Goal: Contribute content

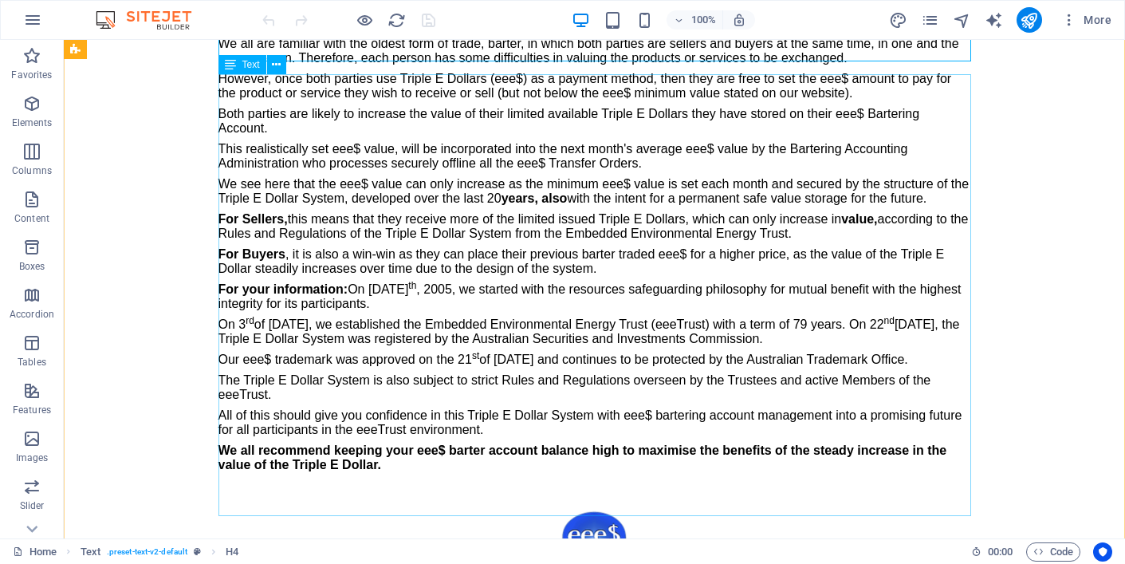
scroll to position [355, 0]
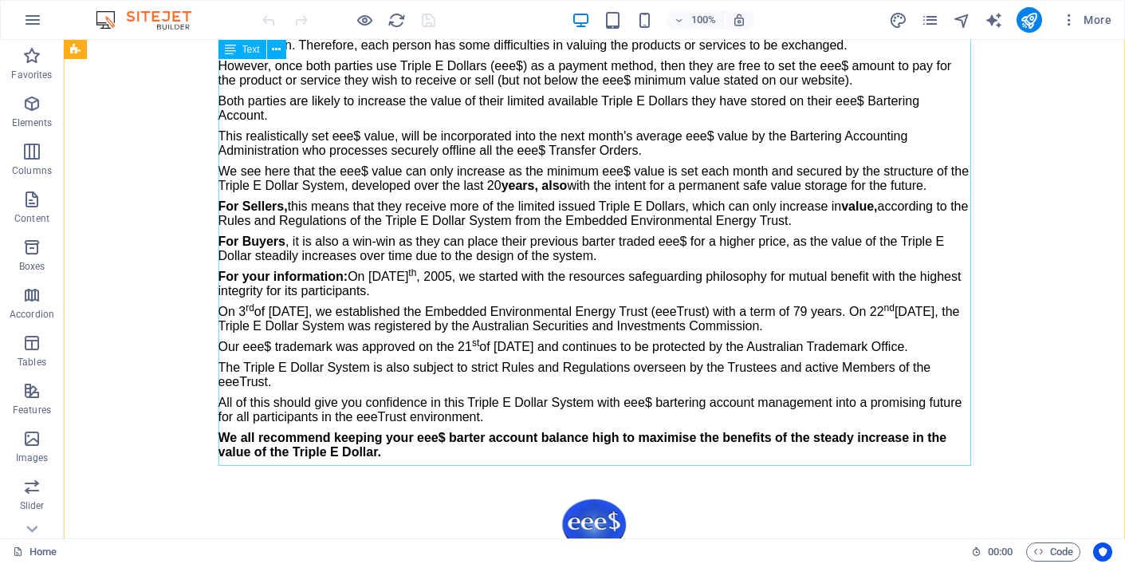
click at [448, 314] on div "We all are familiar with the oldest form of trade, barter, in which both partie…" at bounding box center [594, 245] width 753 height 442
click at [450, 313] on div "We all are familiar with the oldest form of trade, barter, in which both partie…" at bounding box center [594, 245] width 753 height 442
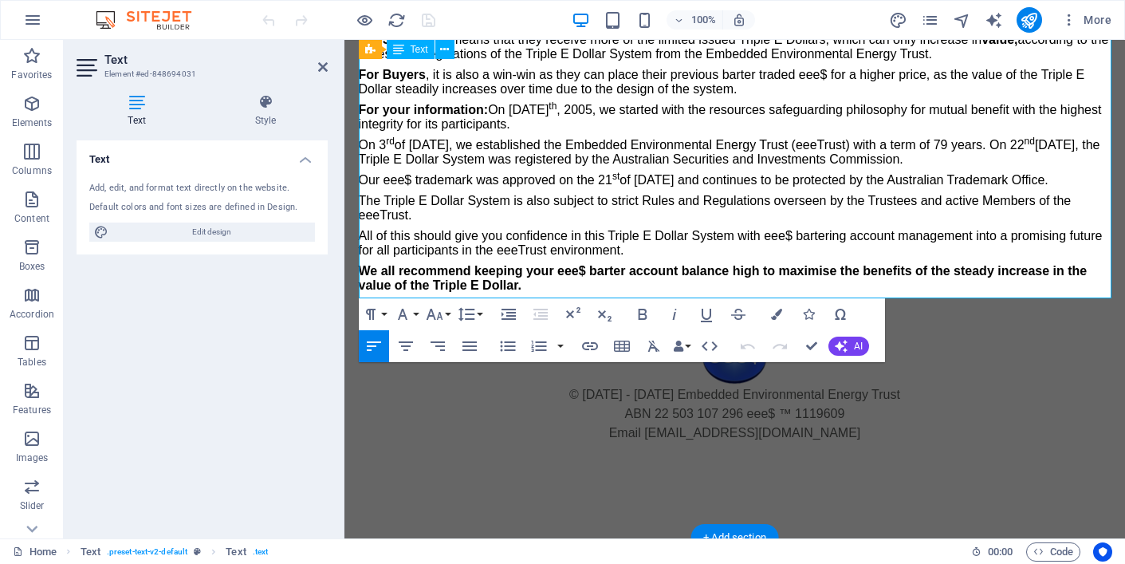
scroll to position [521, 0]
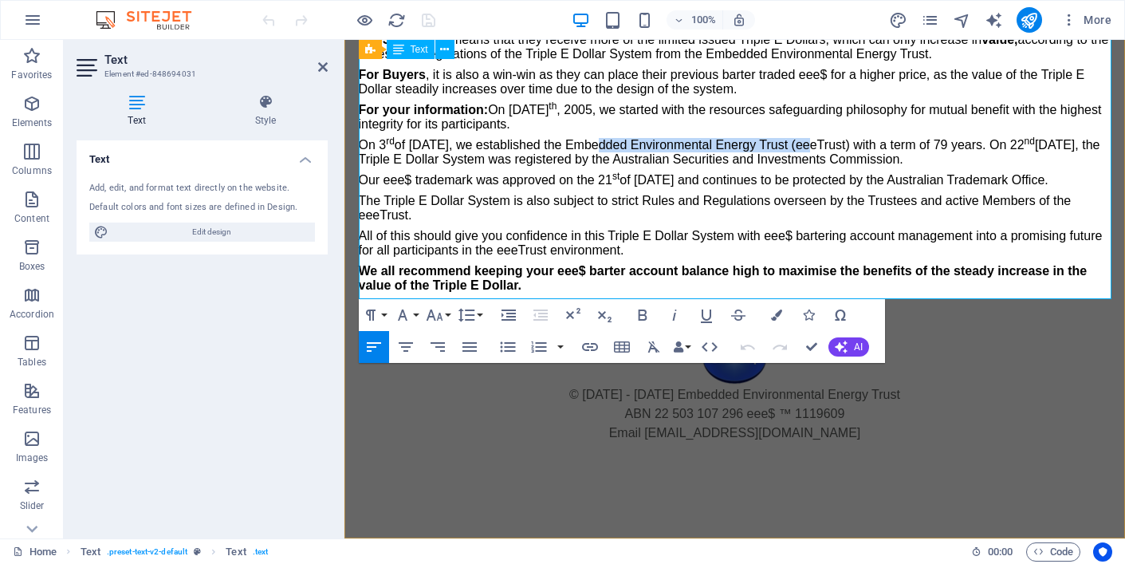
drag, startPoint x: 244, startPoint y: 104, endPoint x: 466, endPoint y: 103, distance: 222.4
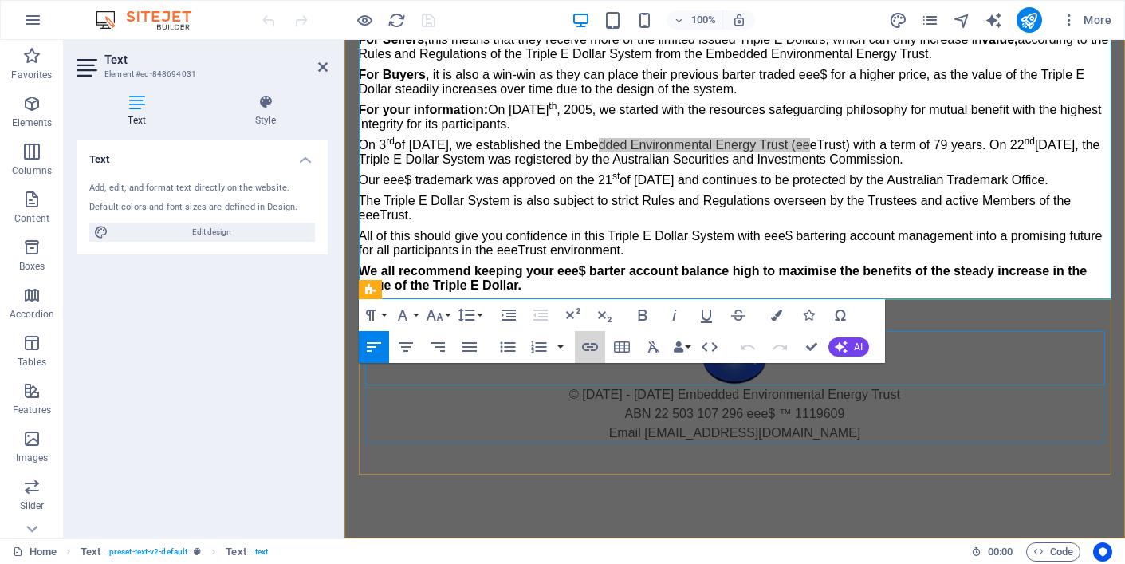
click at [588, 346] on icon "button" at bounding box center [590, 347] width 16 height 8
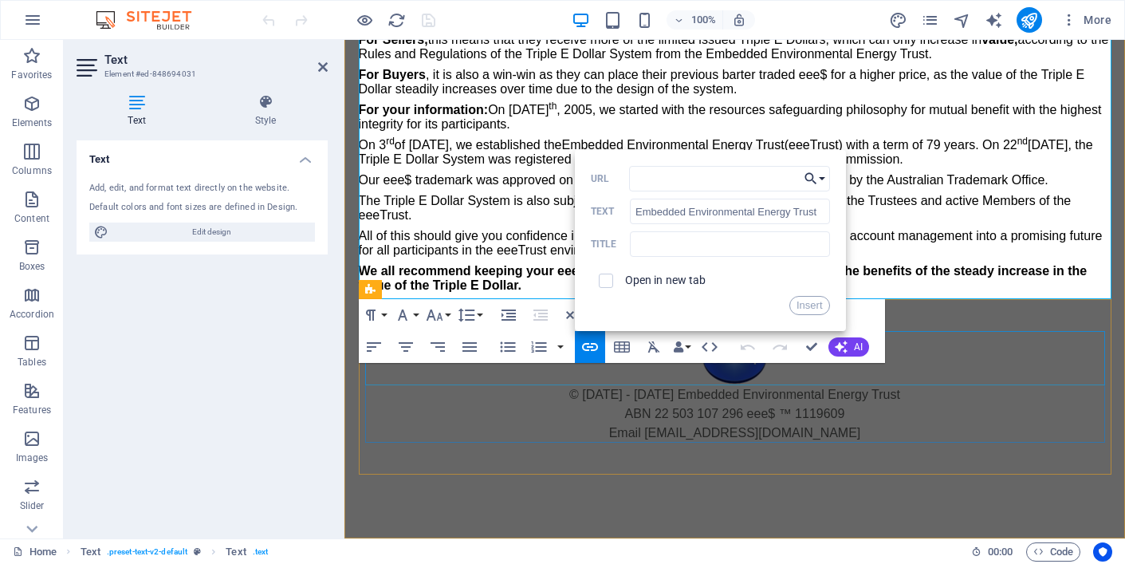
click at [822, 178] on button "Choose Link" at bounding box center [815, 179] width 30 height 26
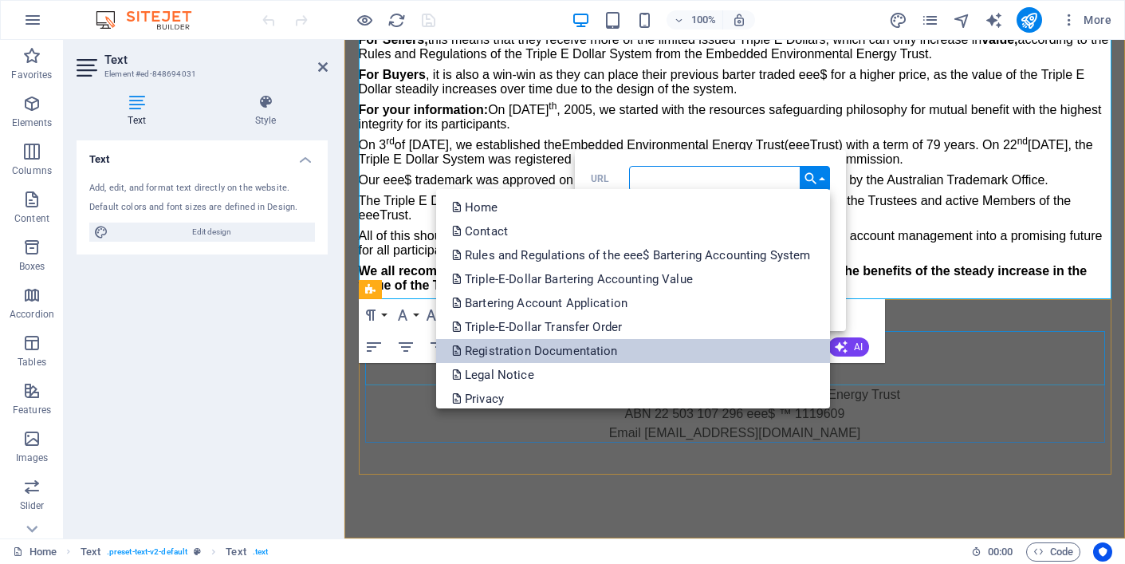
click at [501, 350] on p "Registration Documentation" at bounding box center [536, 351] width 169 height 24
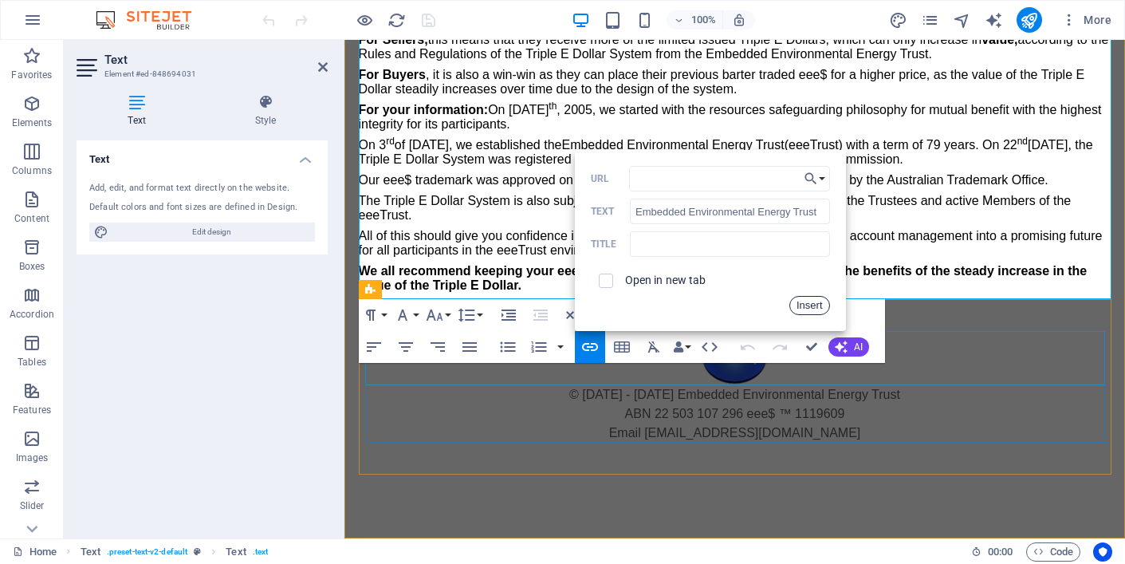
click at [812, 306] on button "Insert" at bounding box center [809, 305] width 41 height 19
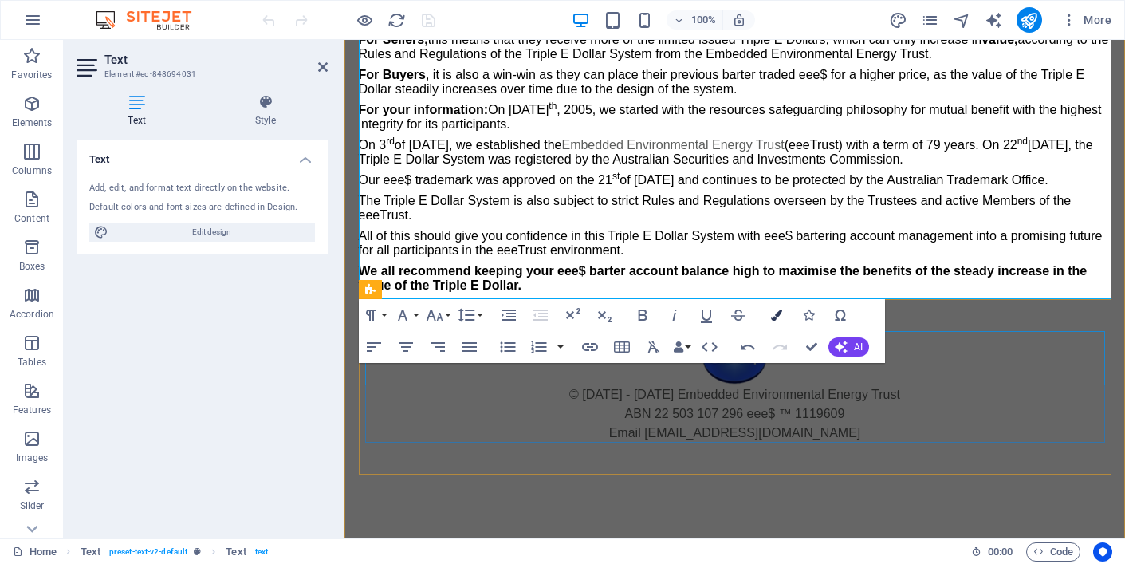
click at [777, 313] on icon "button" at bounding box center [776, 314] width 11 height 11
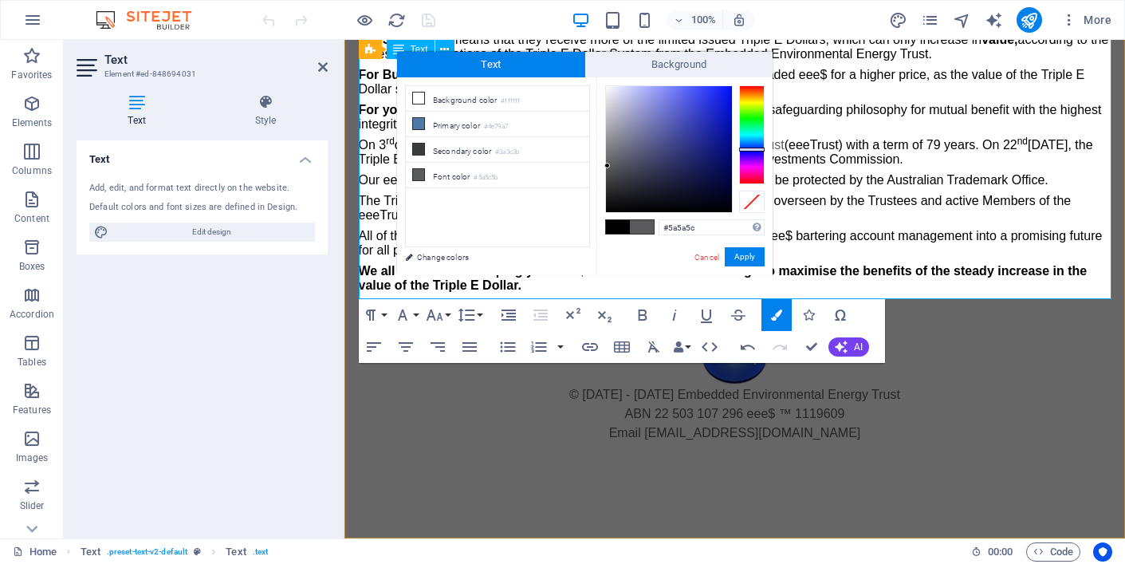
click at [754, 149] on div at bounding box center [752, 134] width 26 height 99
click at [675, 94] on div at bounding box center [669, 149] width 126 height 126
click at [667, 92] on div at bounding box center [669, 149] width 126 height 126
click at [653, 92] on div at bounding box center [669, 149] width 126 height 126
click at [641, 92] on div at bounding box center [669, 149] width 126 height 126
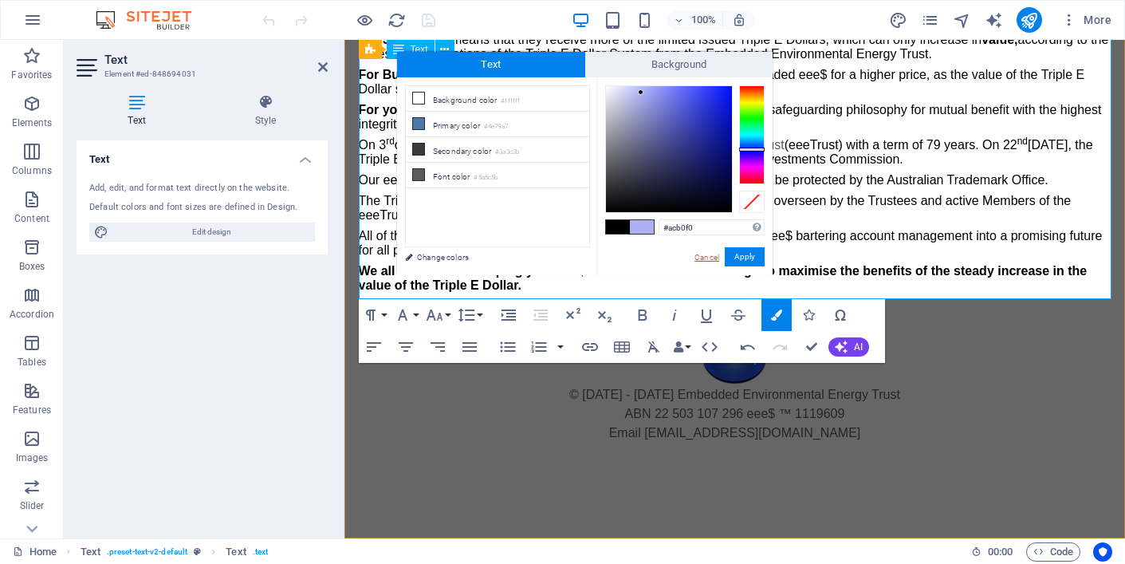
click at [708, 257] on link "Cancel" at bounding box center [707, 257] width 28 height 12
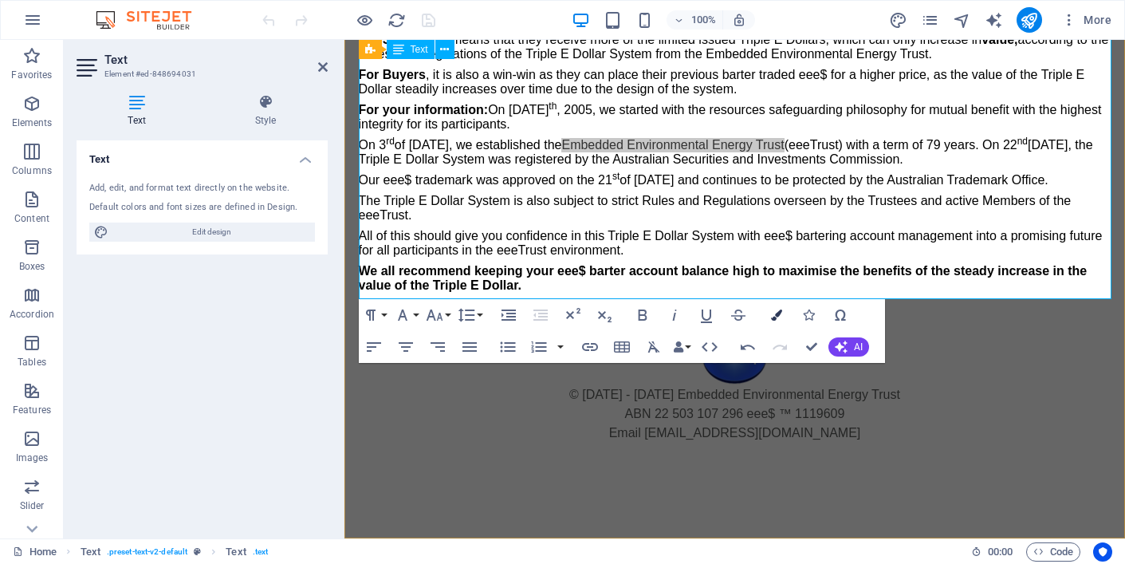
click at [776, 316] on icon "button" at bounding box center [776, 314] width 11 height 11
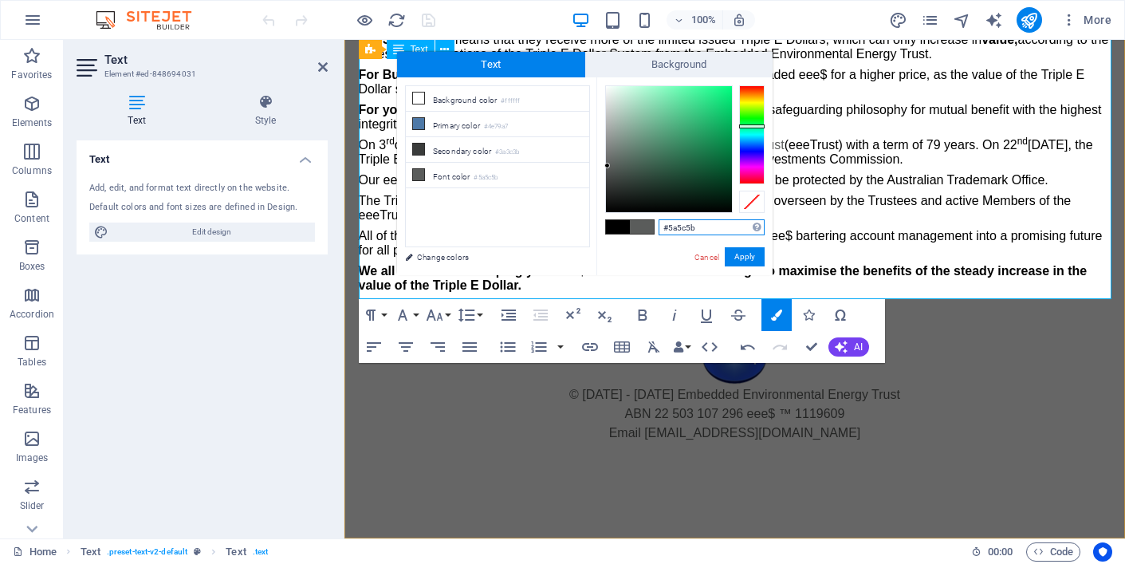
drag, startPoint x: 700, startPoint y: 228, endPoint x: 640, endPoint y: 221, distance: 60.2
click at [640, 221] on div "#5a5c5b Supported formats #0852ed rgb(8, 82, 237) rgba(8, 82, 237, 90%) hsv(221…" at bounding box center [684, 291] width 176 height 429
type input "#53a4f2"
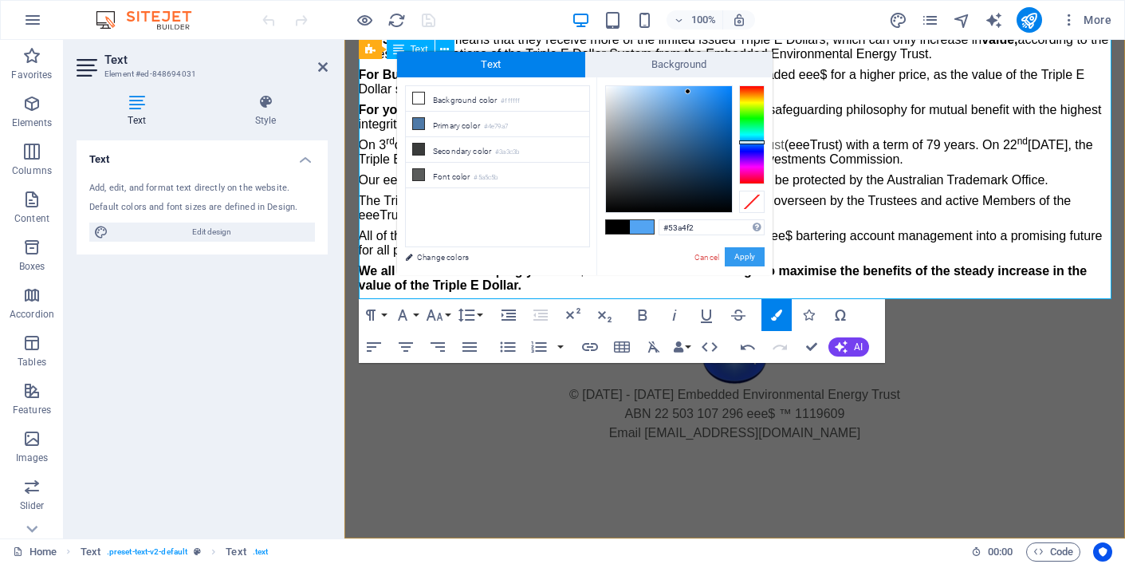
click at [745, 257] on button "Apply" at bounding box center [745, 256] width 40 height 19
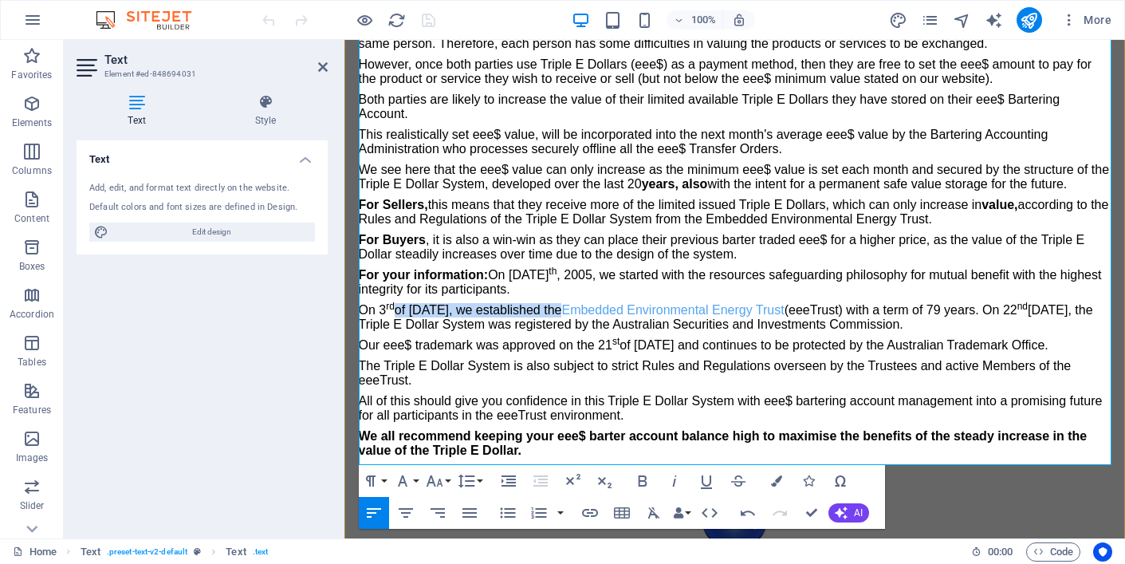
scroll to position [358, 0]
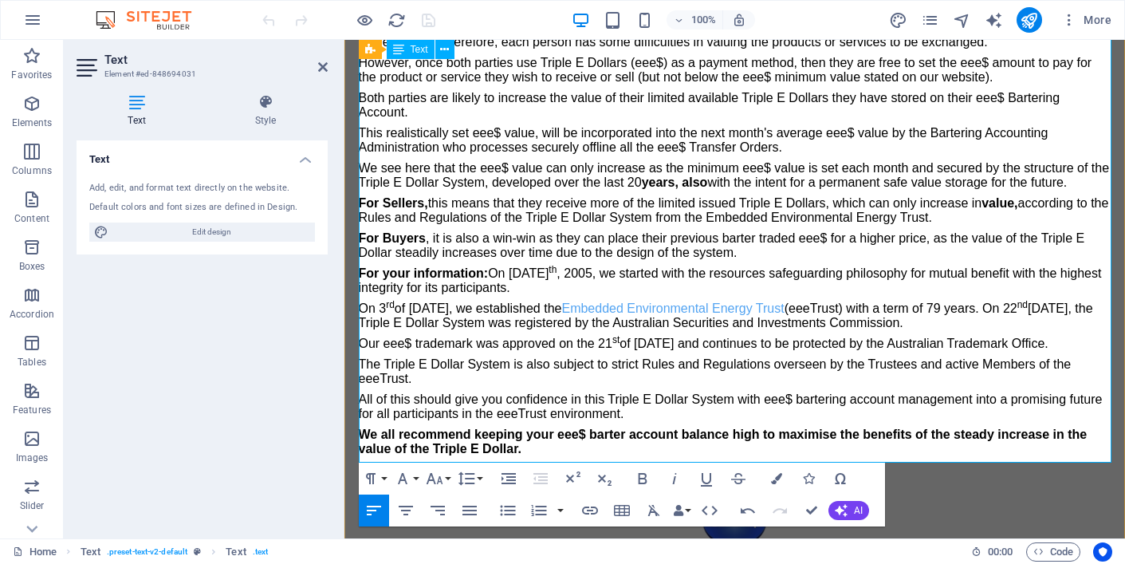
click at [488, 311] on p "On [DATE], we established the Embedded Environmental Energy Trust (eeeTrust) wi…" at bounding box center [735, 315] width 753 height 29
click at [322, 64] on icon at bounding box center [323, 67] width 10 height 13
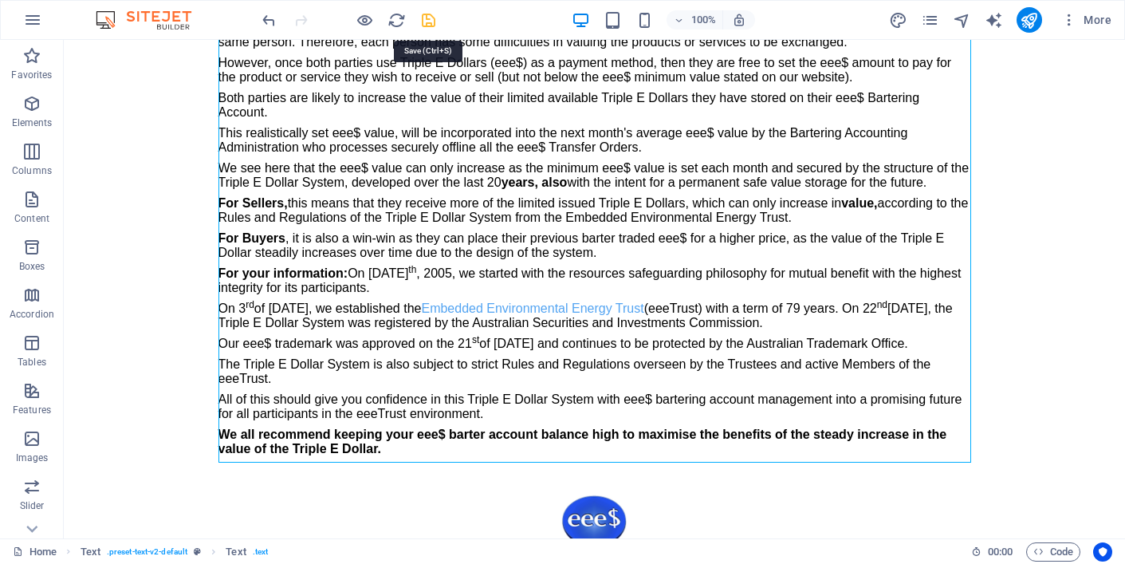
click at [426, 18] on icon "save" at bounding box center [428, 20] width 18 height 18
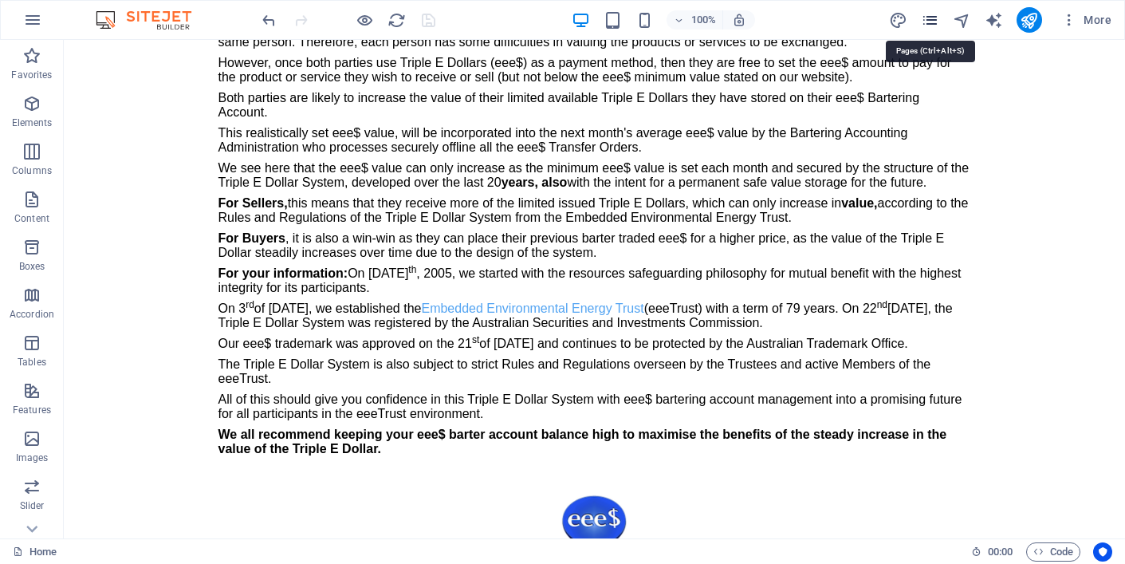
click at [931, 16] on icon "pages" at bounding box center [930, 20] width 18 height 18
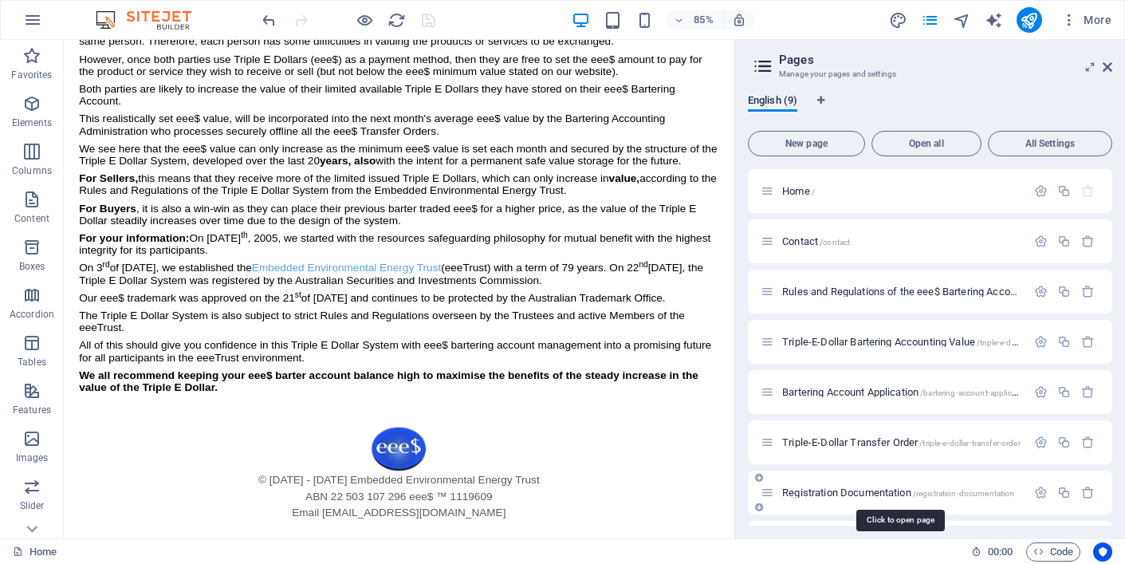
click at [804, 491] on span "Registration Documentation /registration-documentation" at bounding box center [898, 492] width 232 height 12
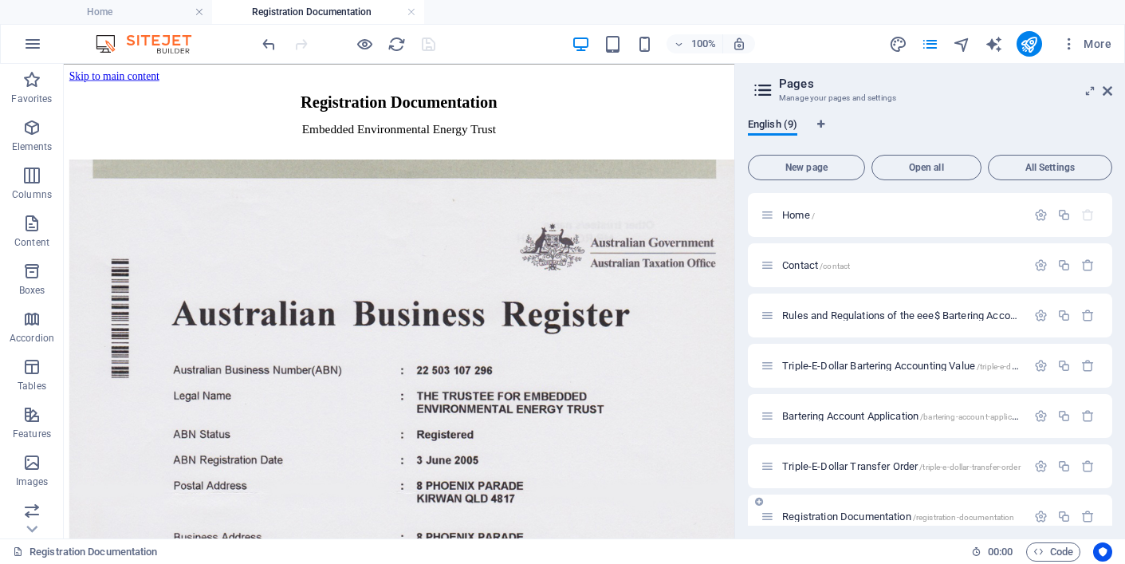
scroll to position [0, 0]
click at [396, 43] on icon "reload" at bounding box center [396, 44] width 18 height 18
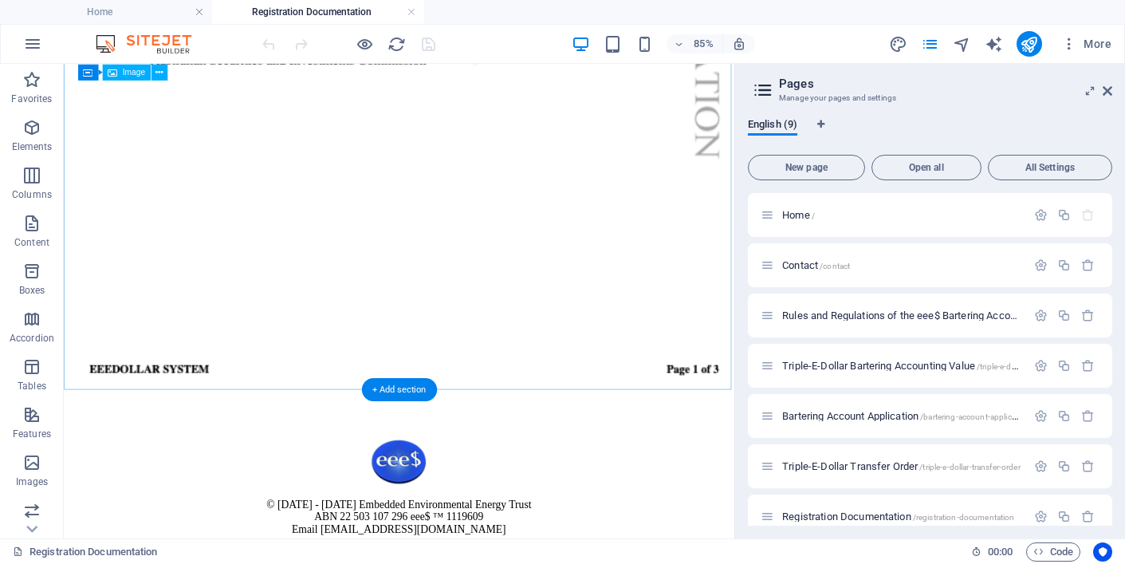
scroll to position [2001, 0]
click at [29, 124] on icon "button" at bounding box center [31, 127] width 19 height 19
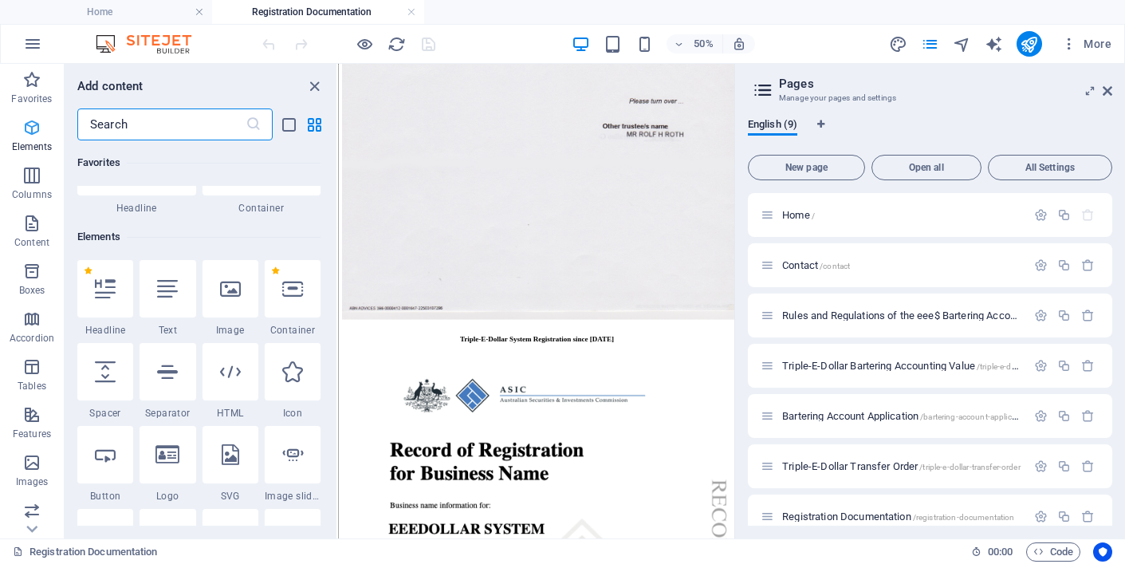
scroll to position [170, 0]
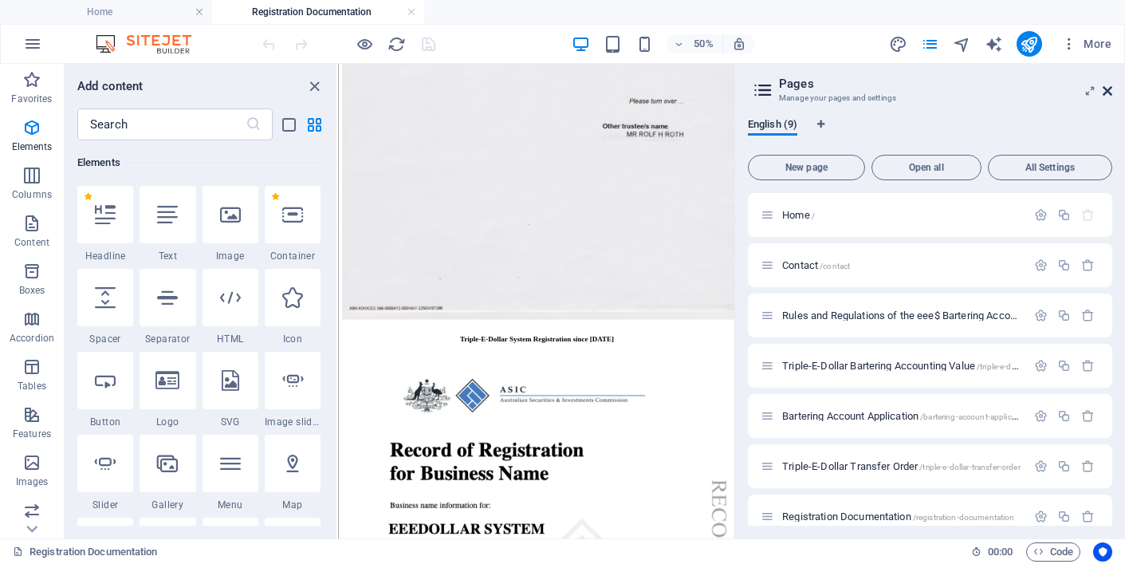
click at [1109, 89] on icon at bounding box center [1108, 91] width 10 height 13
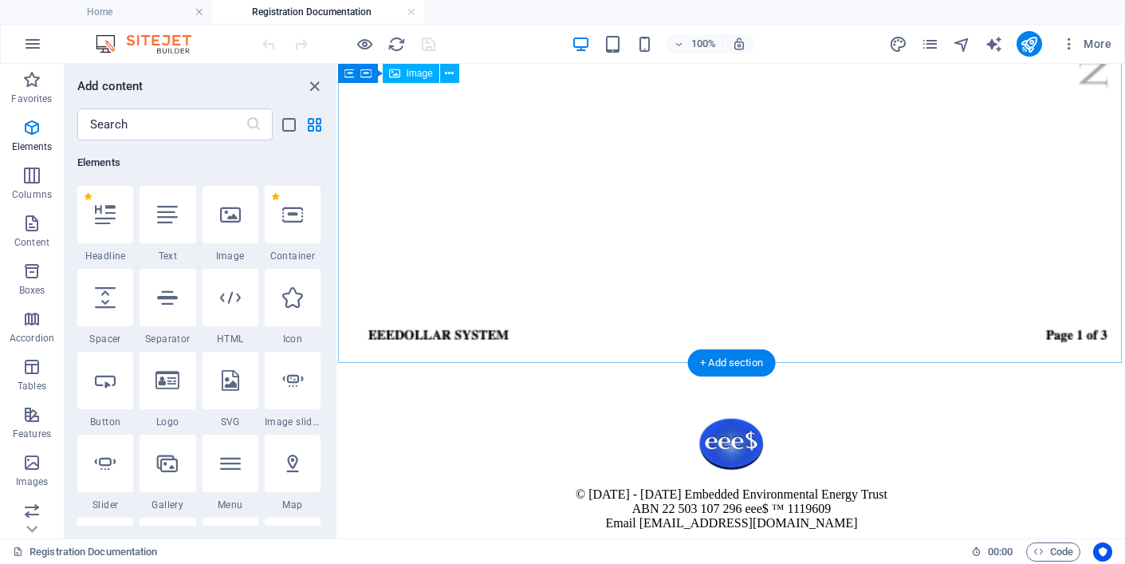
scroll to position [2085, 0]
click at [726, 360] on div "+ Add section" at bounding box center [731, 362] width 88 height 27
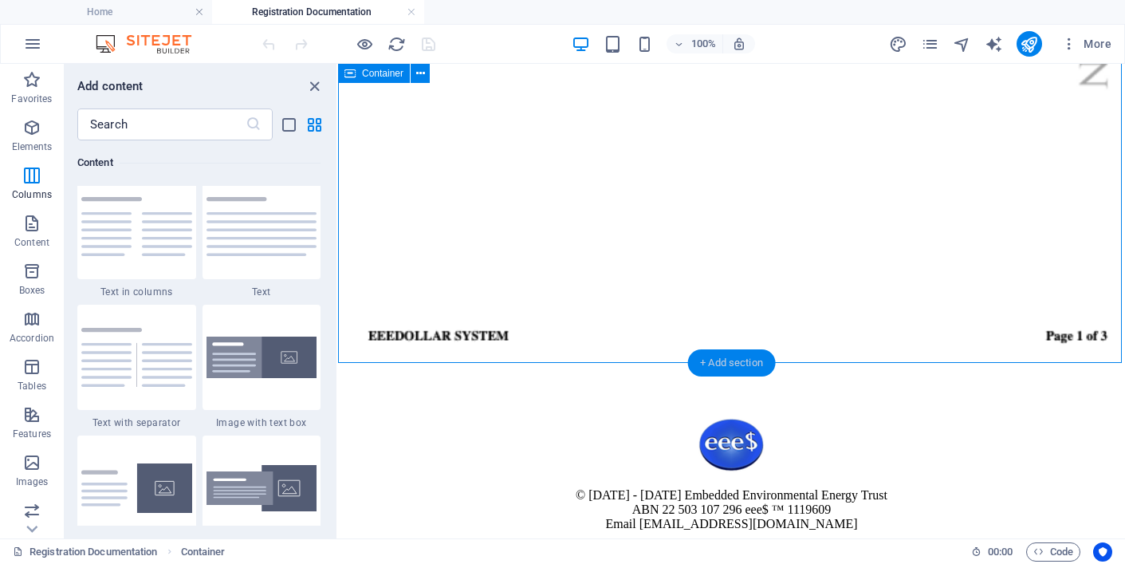
scroll to position [2803, 0]
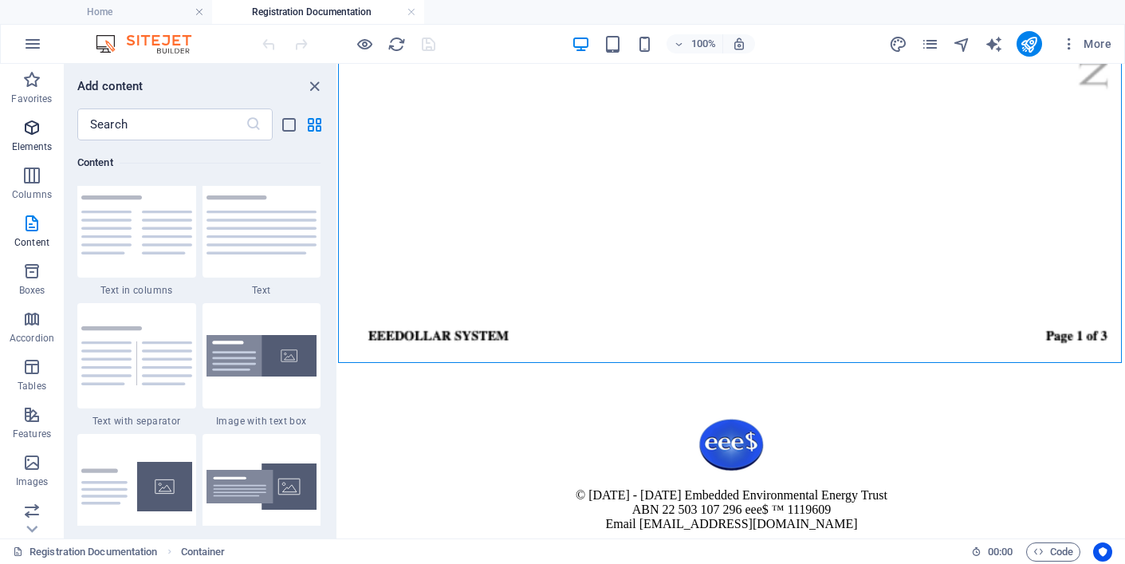
click at [33, 125] on icon "button" at bounding box center [31, 127] width 19 height 19
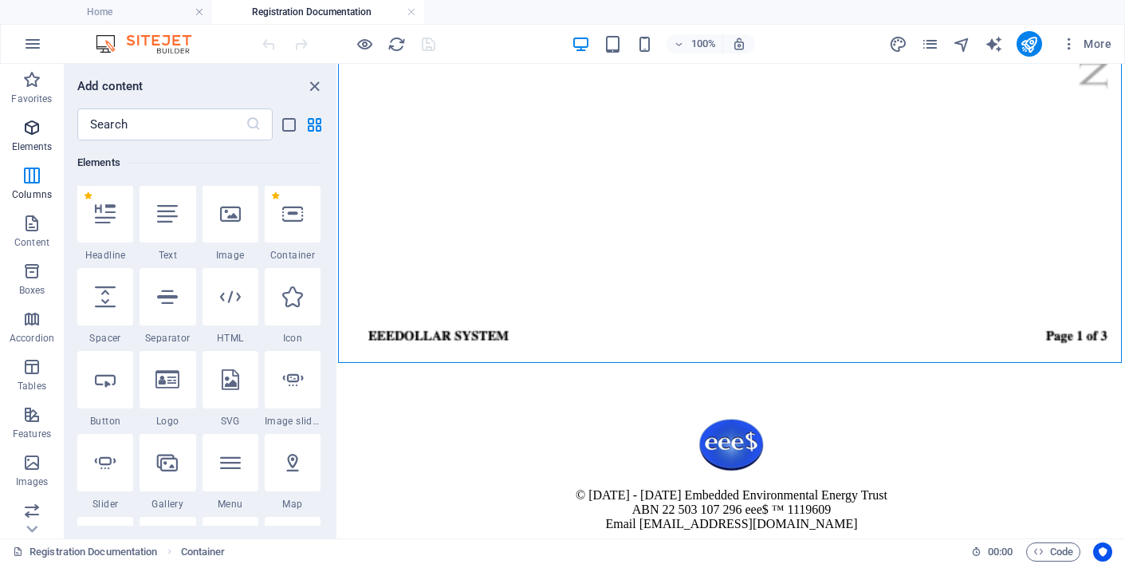
scroll to position [170, 0]
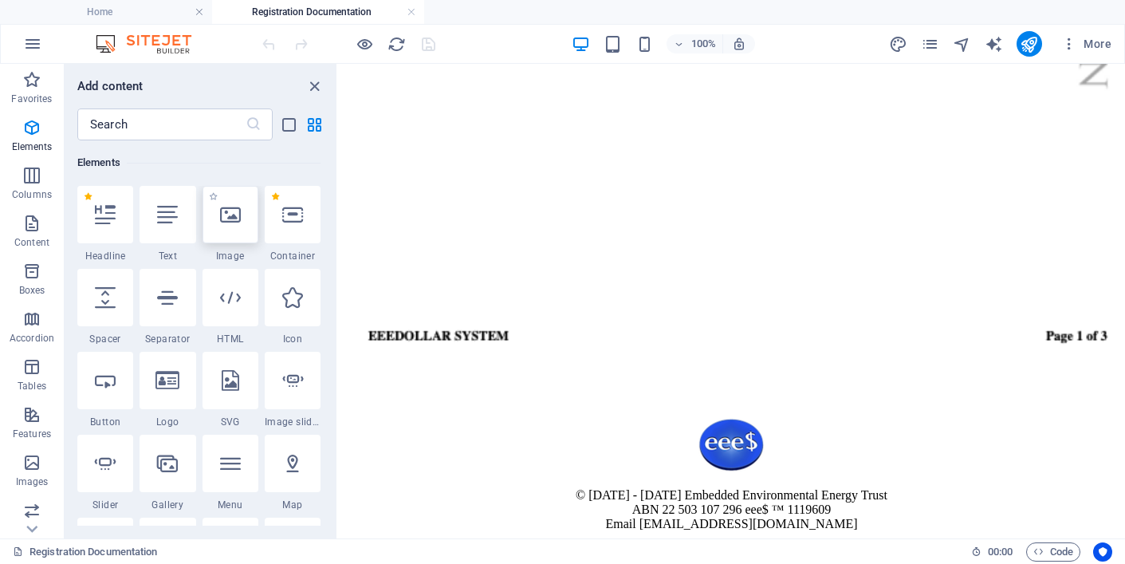
click at [233, 213] on icon at bounding box center [230, 214] width 21 height 21
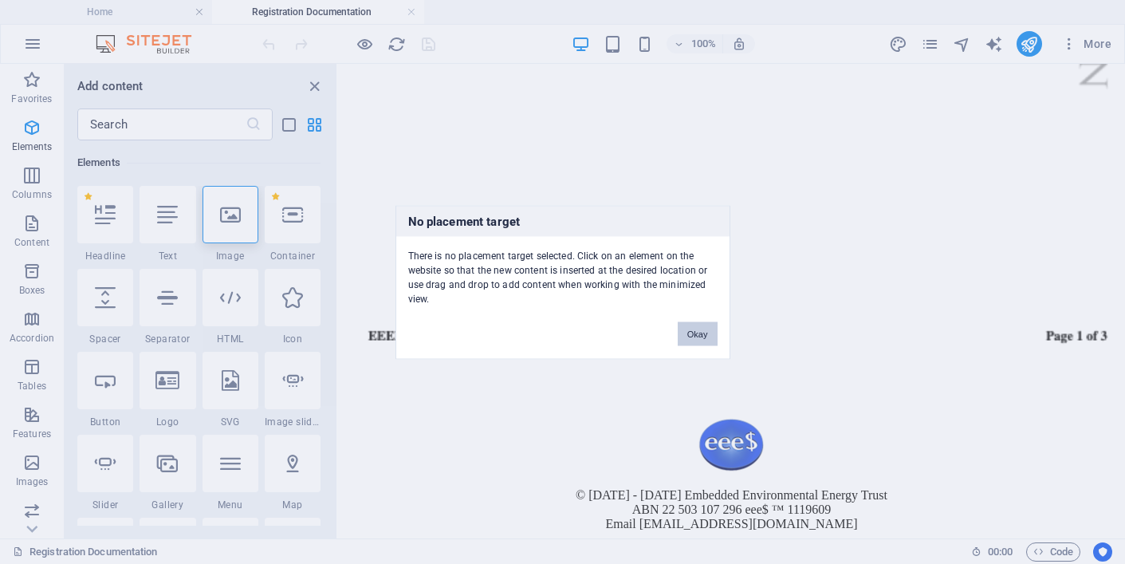
click at [694, 326] on button "Okay" at bounding box center [698, 333] width 40 height 24
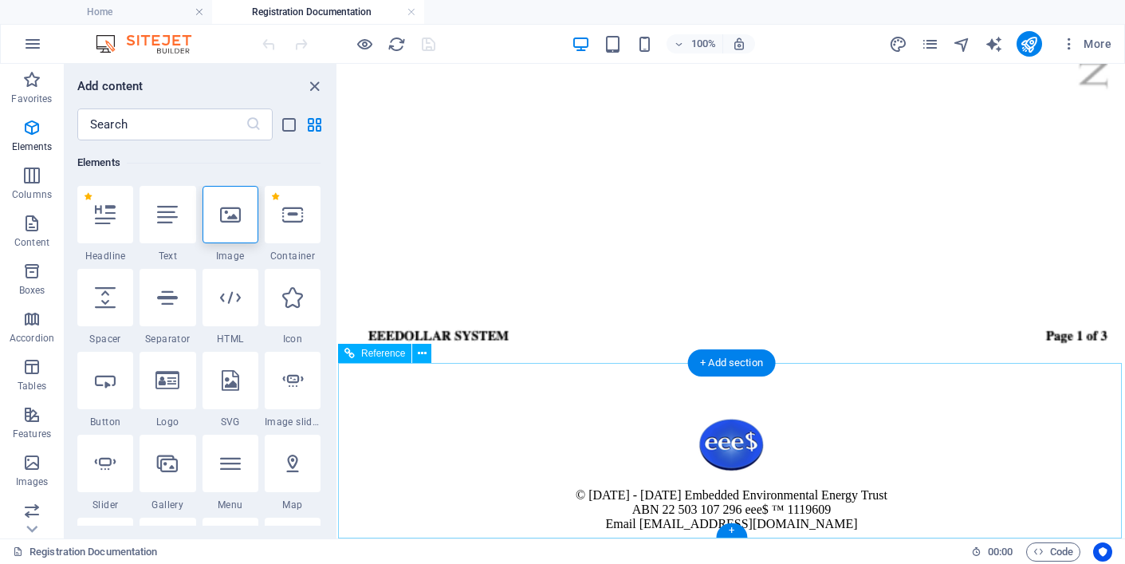
click at [510, 392] on div "© [DATE] - [DATE] Embedded Environmental Energy Trust ABN 22 503 107 296 eee$ ™…" at bounding box center [731, 480] width 774 height 177
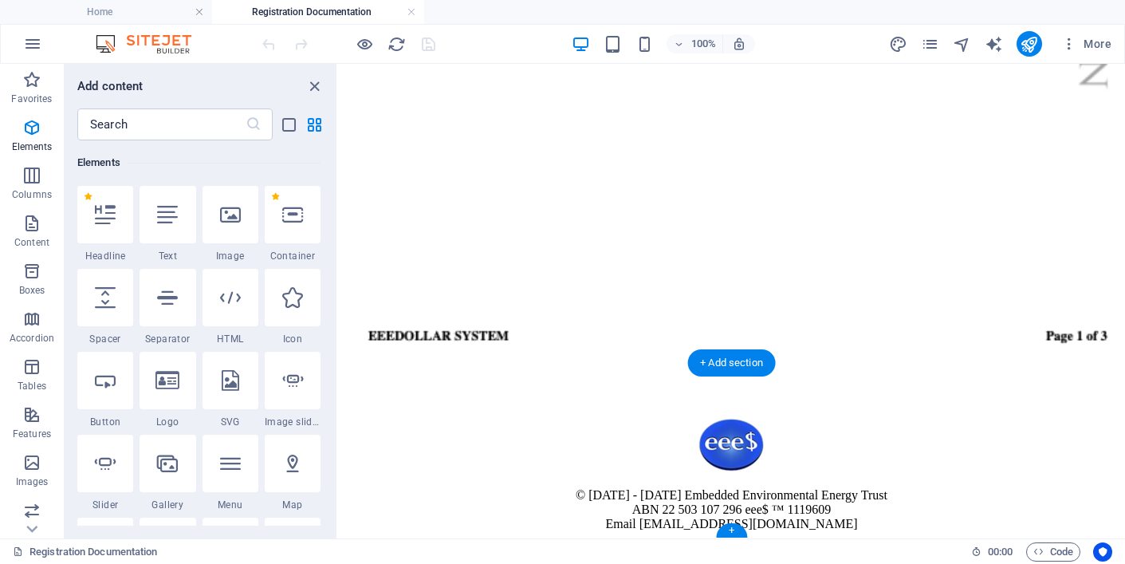
click at [469, 418] on figure at bounding box center [731, 446] width 774 height 57
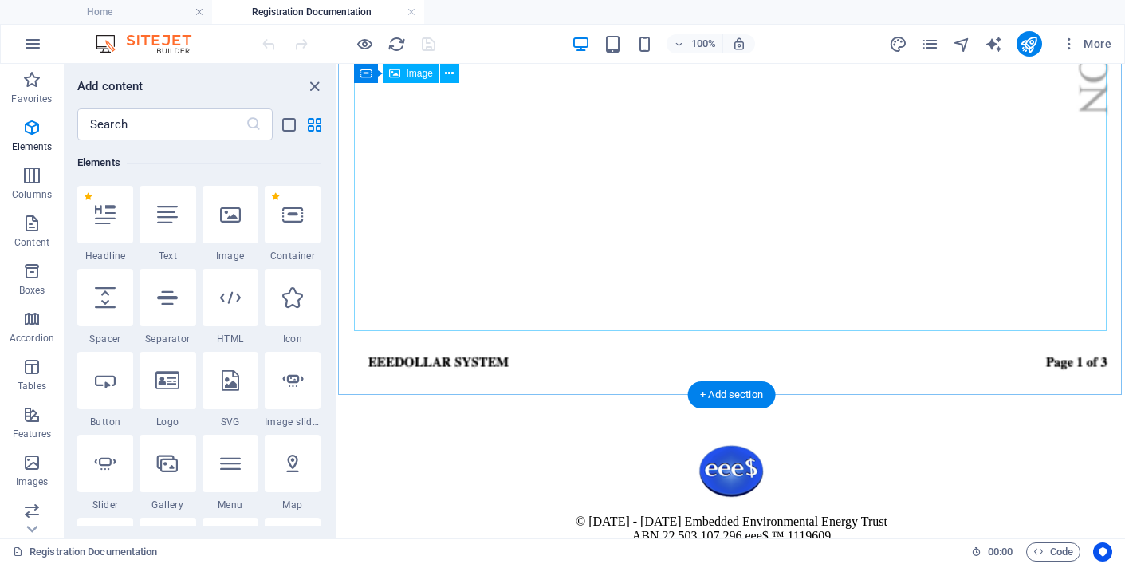
scroll to position [2048, 0]
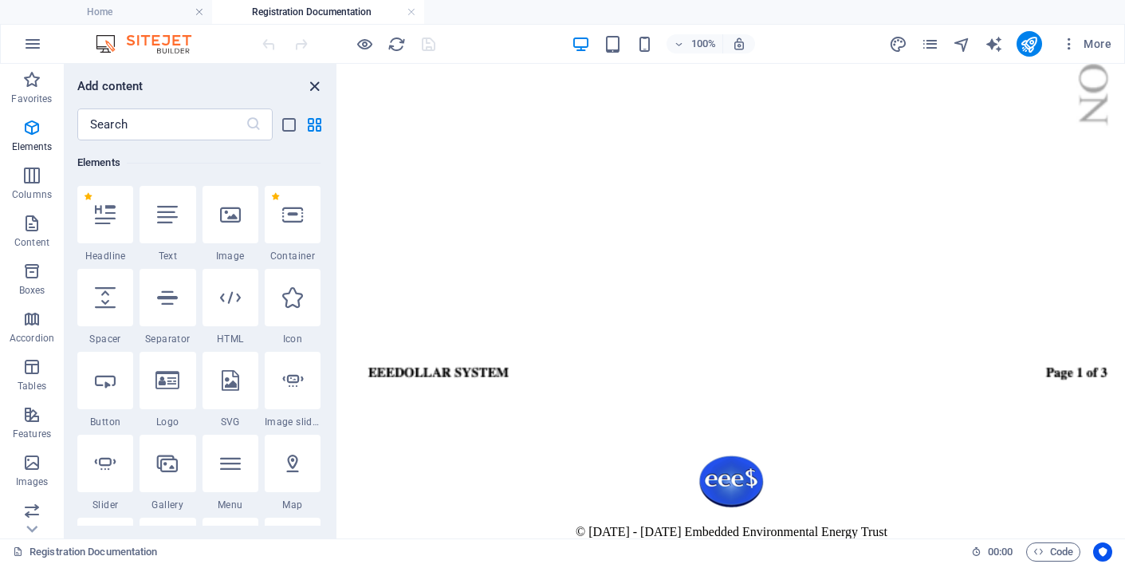
click at [313, 85] on icon "close panel" at bounding box center [314, 86] width 18 height 18
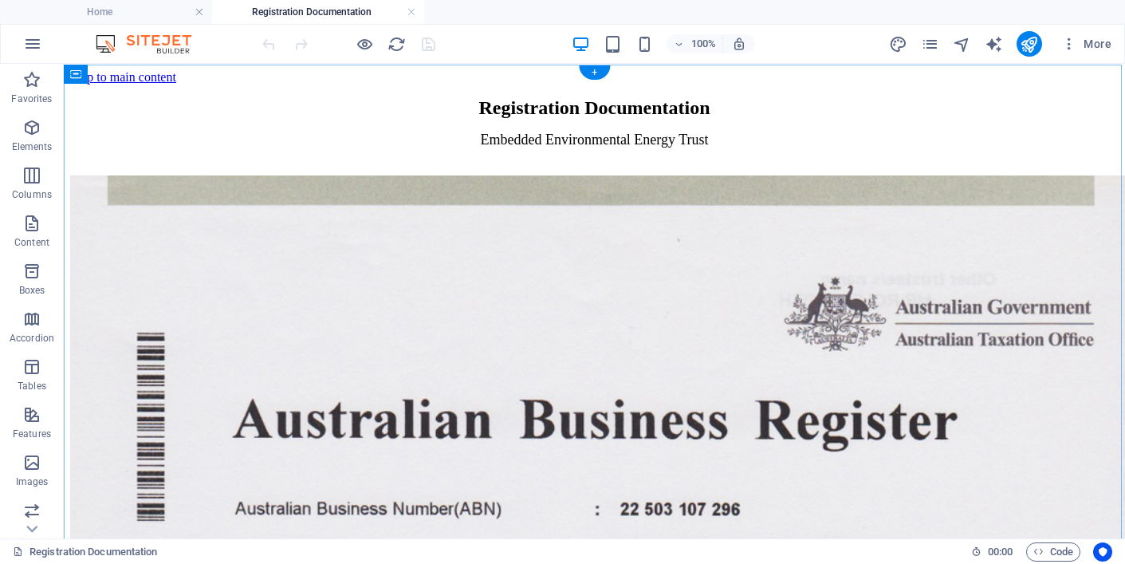
scroll to position [0, 0]
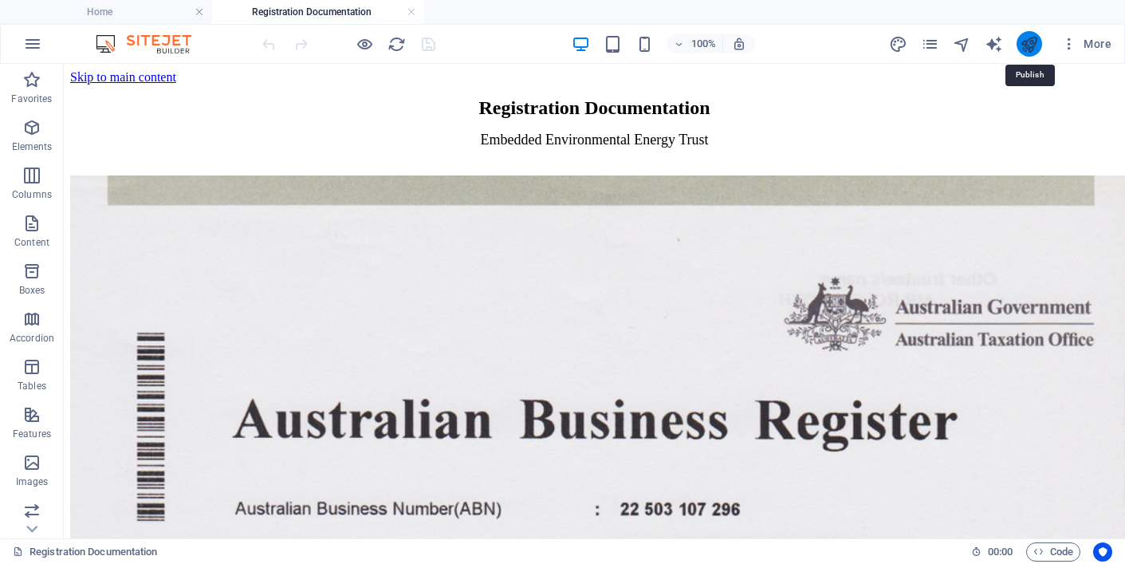
click at [1032, 42] on icon "publish" at bounding box center [1029, 44] width 18 height 18
